Goal: Navigation & Orientation: Understand site structure

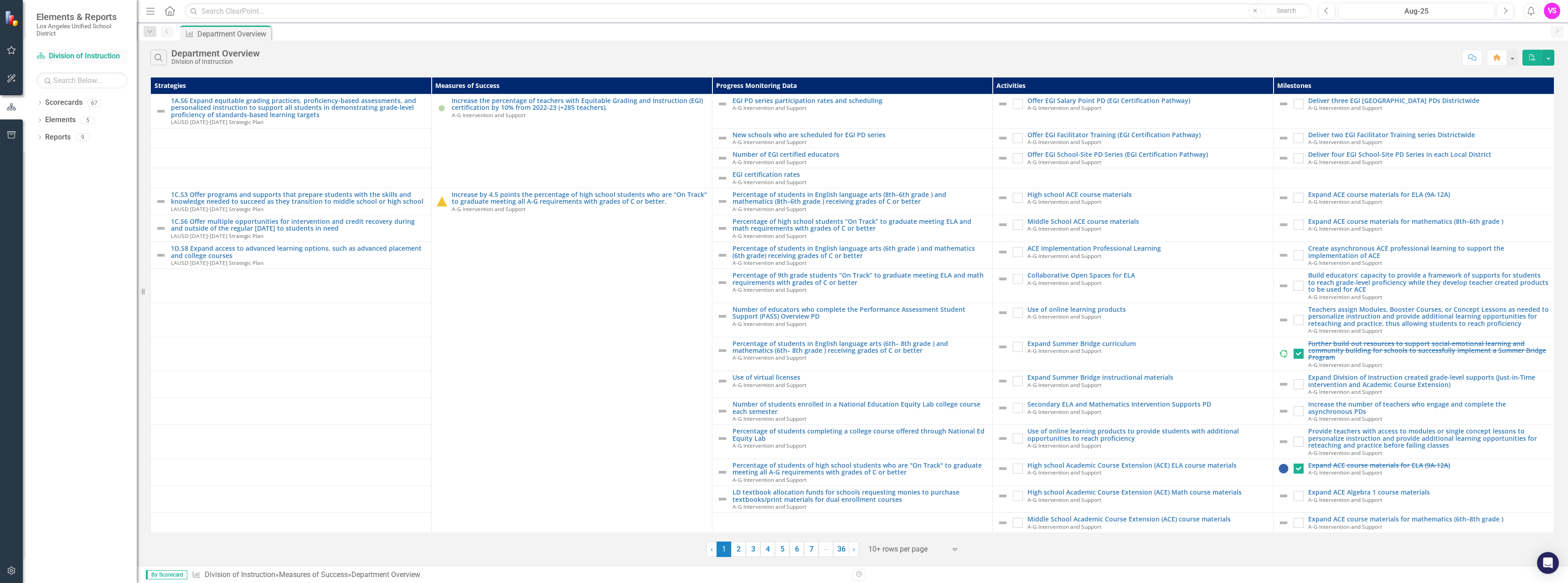
click at [57, 59] on link "Scorecard Division of Instruction" at bounding box center [82, 56] width 91 height 10
click at [41, 57] on icon at bounding box center [41, 55] width 8 height 7
click at [44, 100] on div "Dropdown Scorecards 67" at bounding box center [87, 104] width 101 height 17
click at [39, 102] on icon at bounding box center [39, 103] width 2 height 4
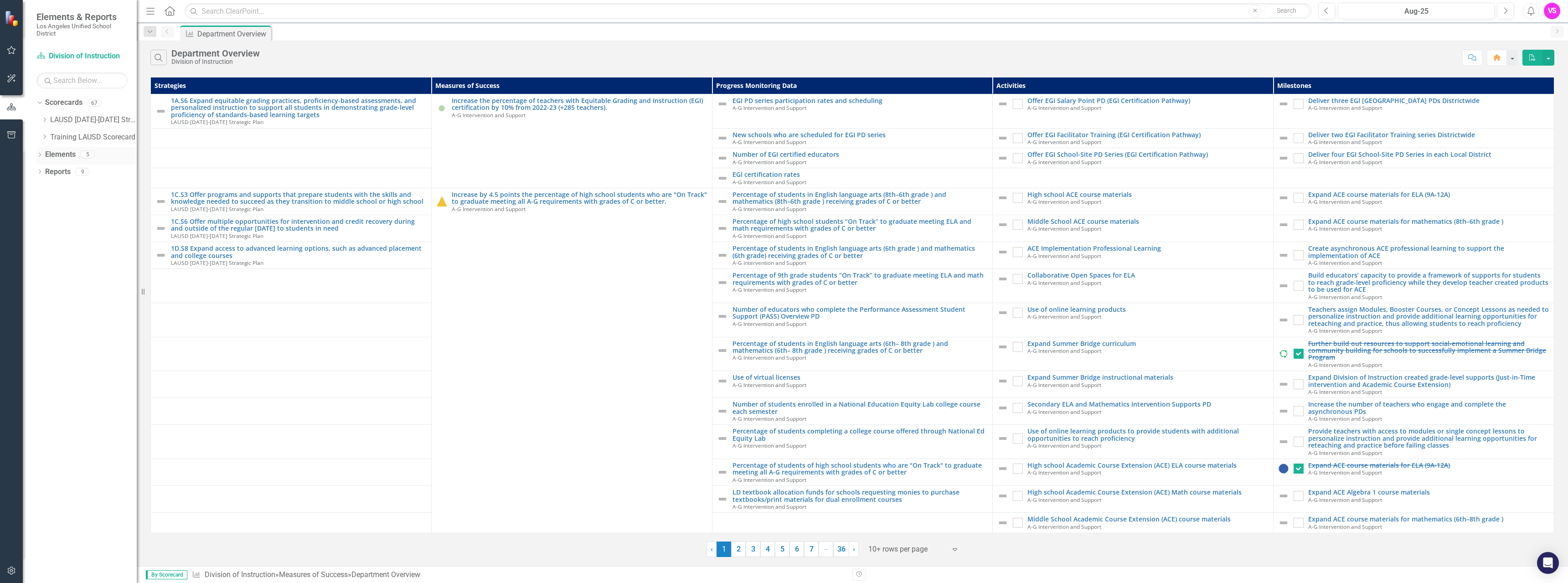
click at [47, 153] on link "Elements" at bounding box center [60, 154] width 31 height 10
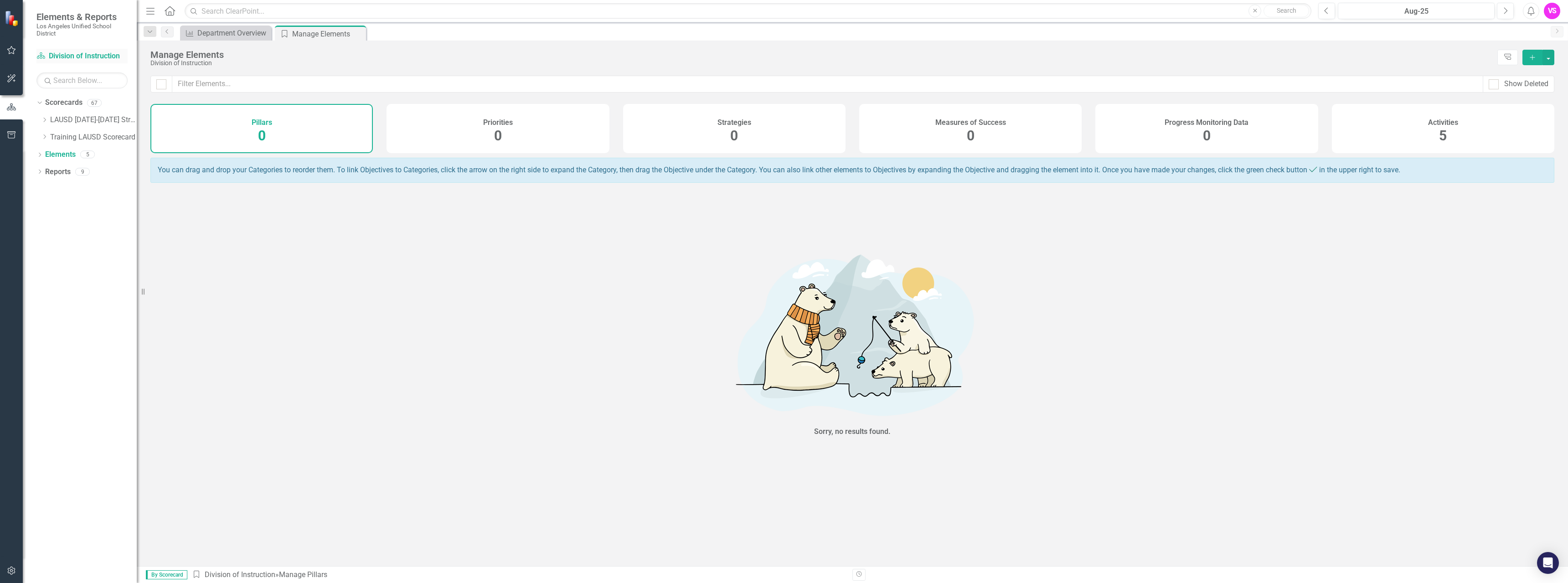
click at [43, 57] on icon "Scorecard" at bounding box center [41, 55] width 9 height 7
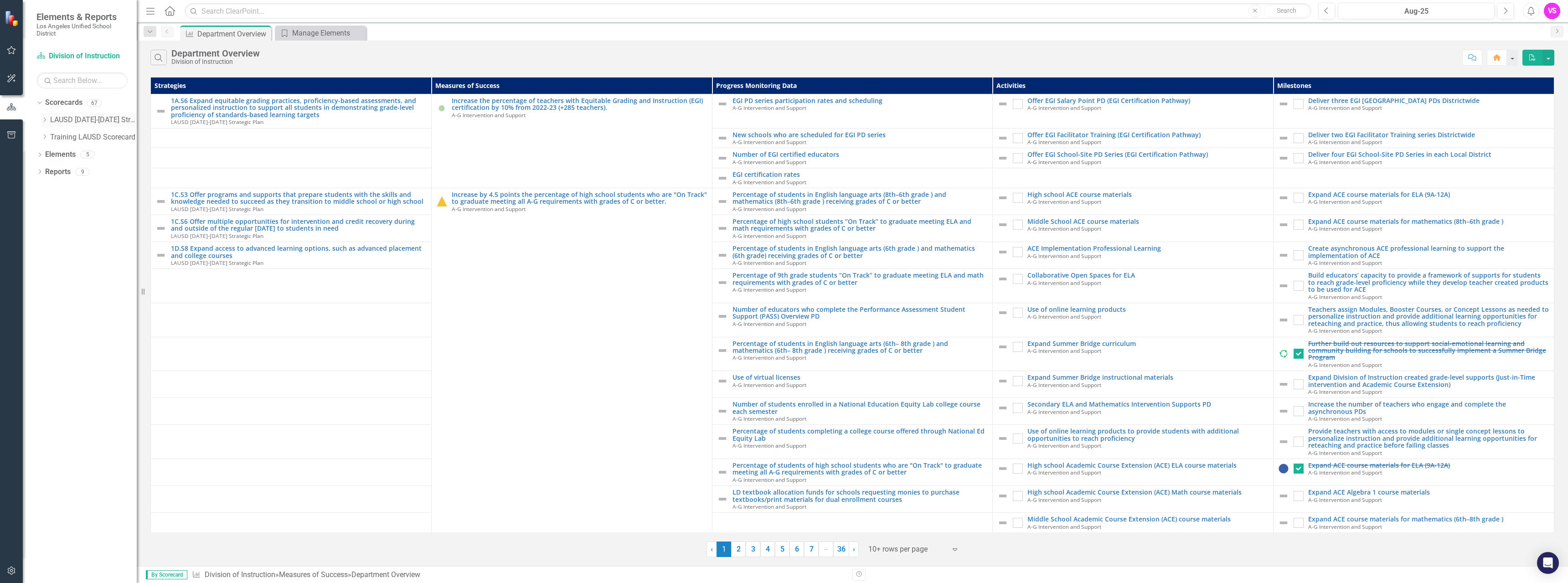
click at [44, 122] on icon "Dropdown" at bounding box center [44, 120] width 7 height 6
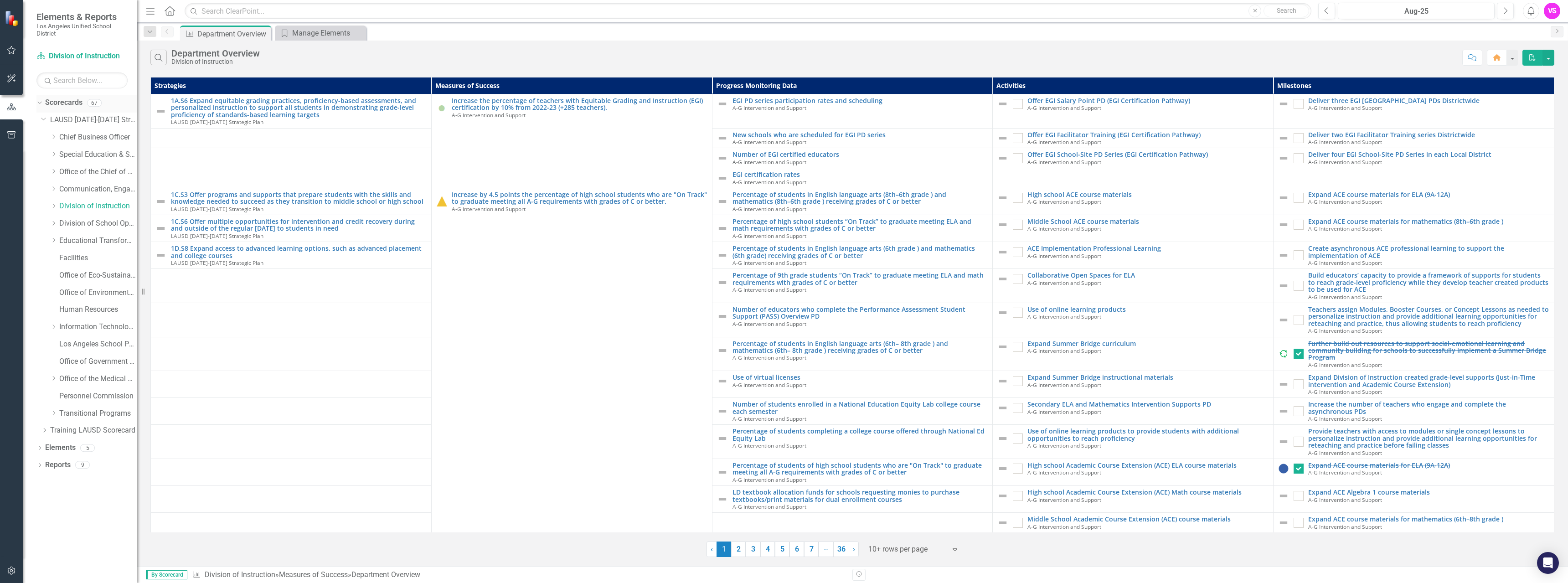
click at [41, 103] on icon "Dropdown" at bounding box center [38, 102] width 5 height 7
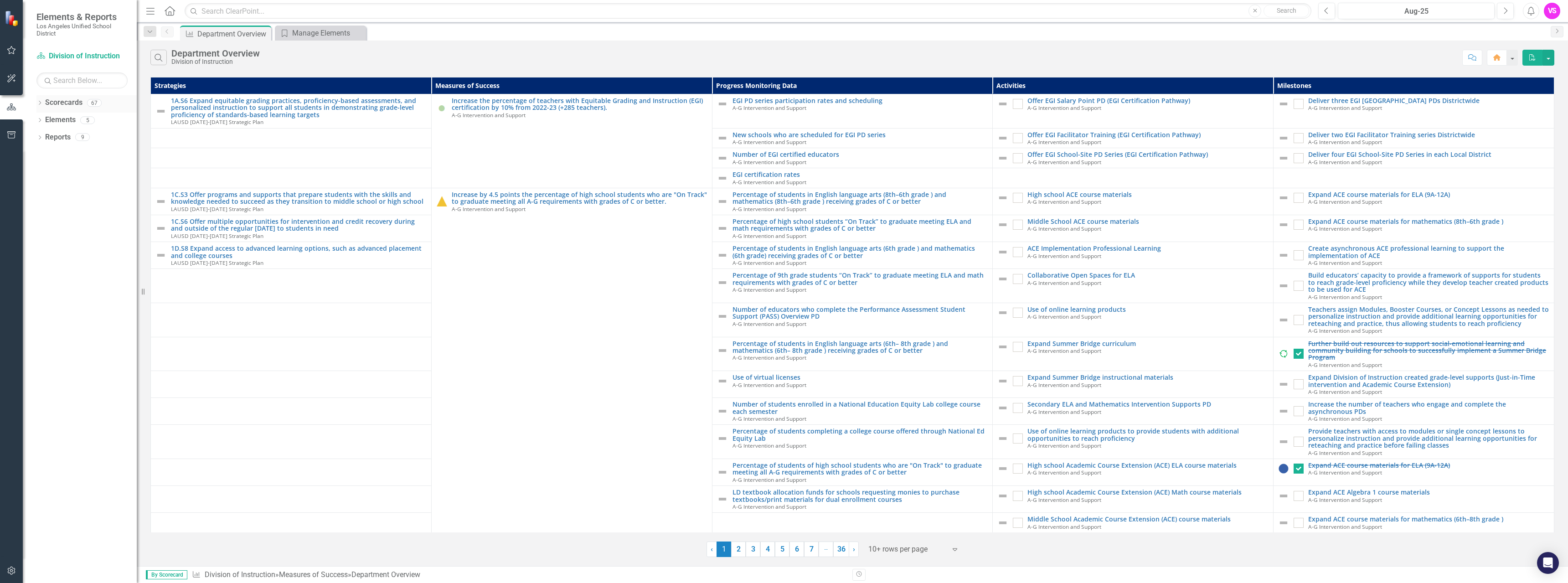
click at [41, 103] on icon "Dropdown" at bounding box center [39, 103] width 7 height 5
